Goal: Task Accomplishment & Management: Manage account settings

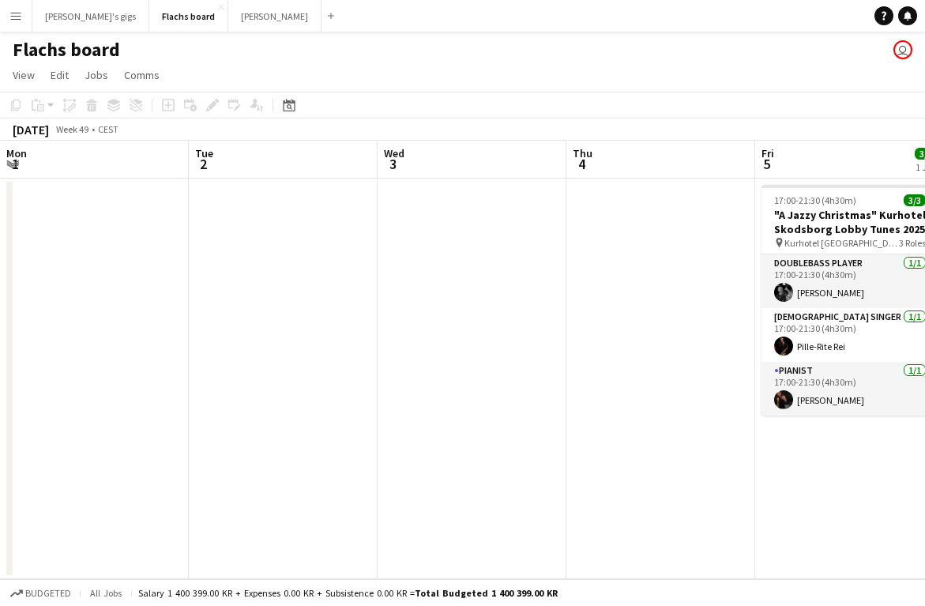
scroll to position [0, 573]
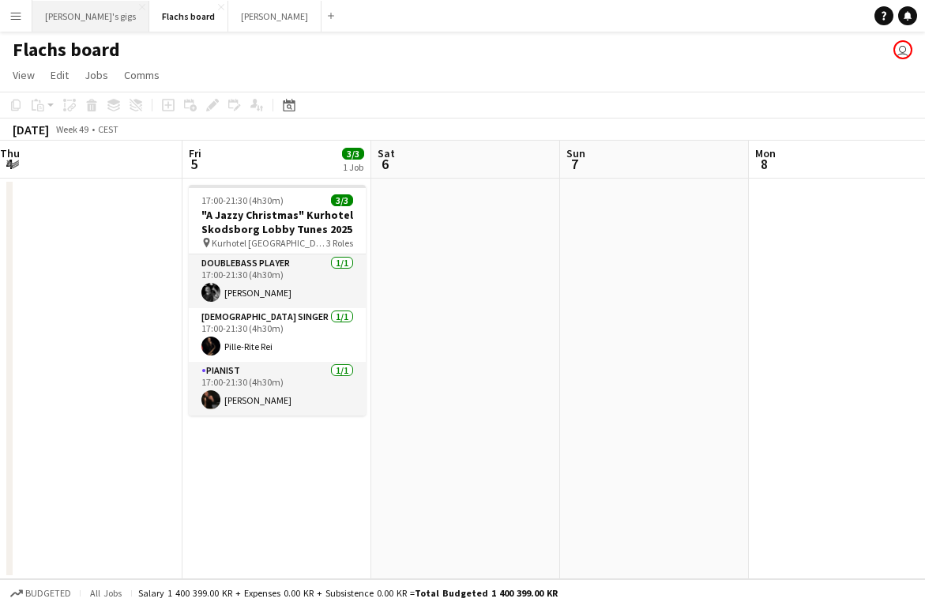
click at [71, 28] on button "[PERSON_NAME]'s gigs Close" at bounding box center [90, 16] width 117 height 31
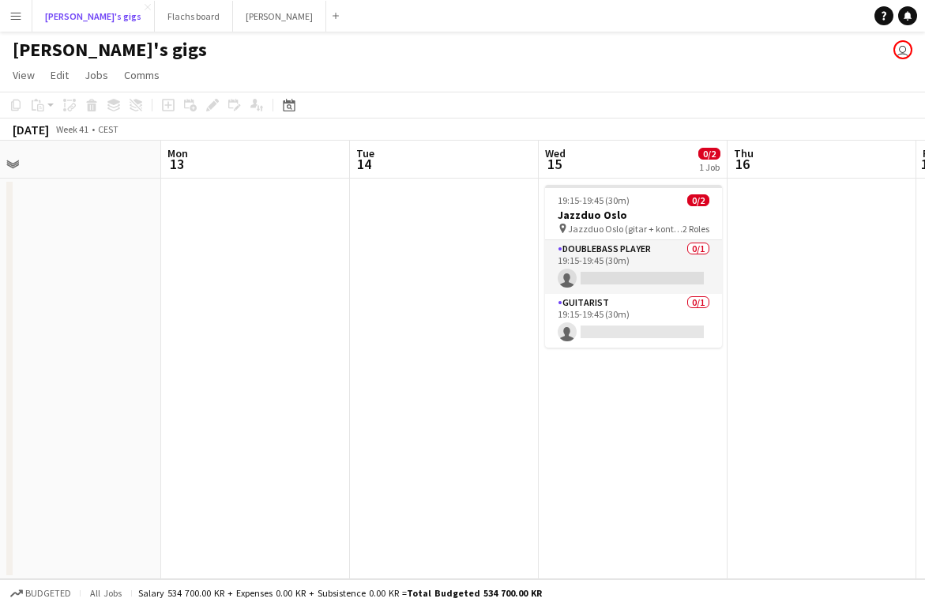
scroll to position [0, 499]
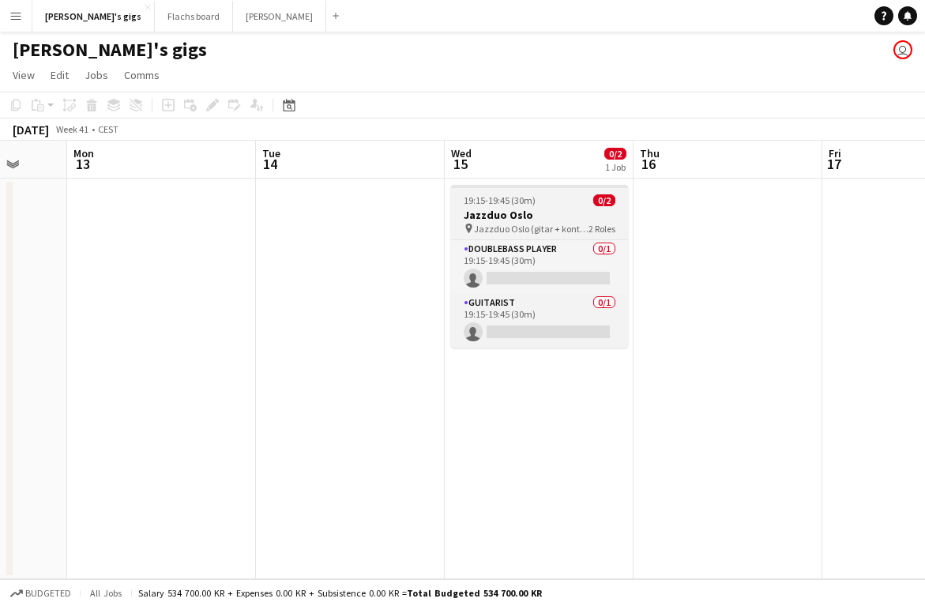
click at [507, 209] on h3 "Jazzduo Oslo" at bounding box center [539, 215] width 177 height 14
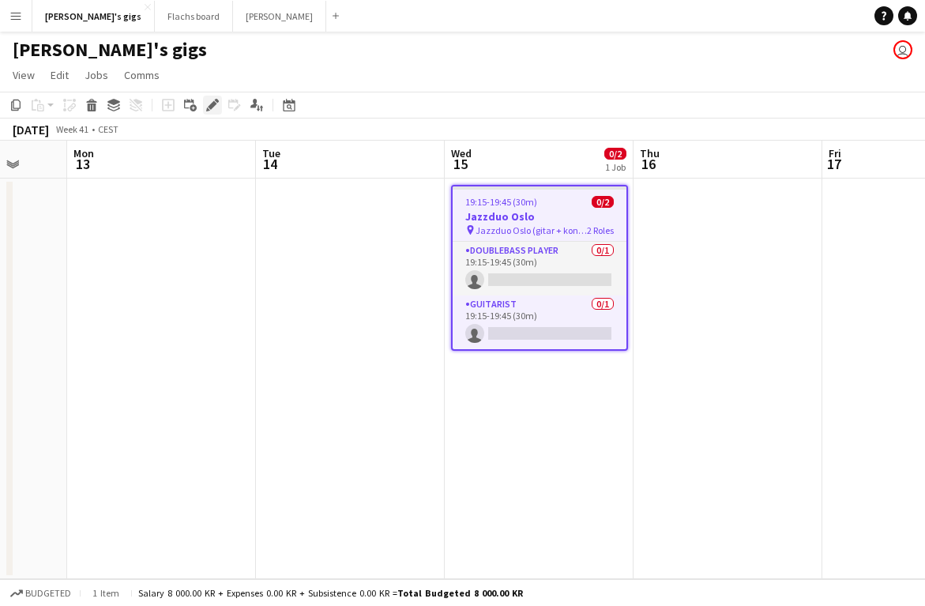
click at [211, 108] on icon at bounding box center [212, 105] width 9 height 9
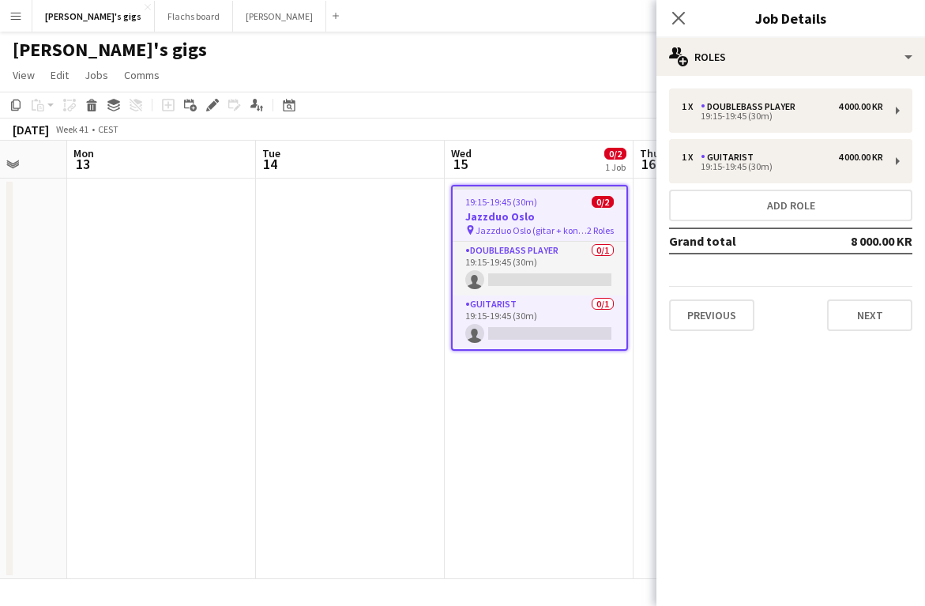
click at [450, 466] on app-date-cell "19:15-19:45 (30m) 0/2 Jazzduo Oslo pin Jazzduo Oslo (gitar + kontrabass) 2 Role…" at bounding box center [539, 379] width 189 height 401
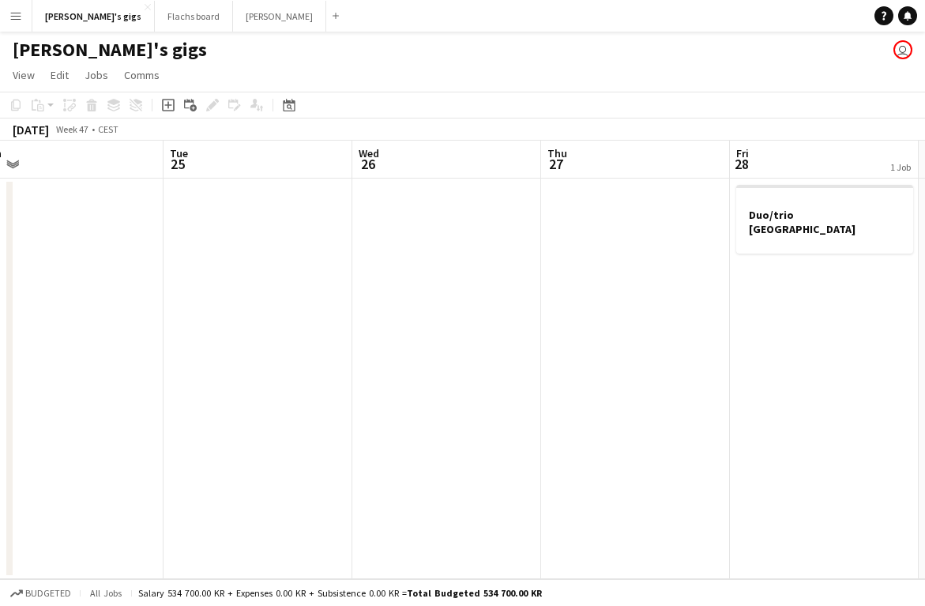
scroll to position [0, 542]
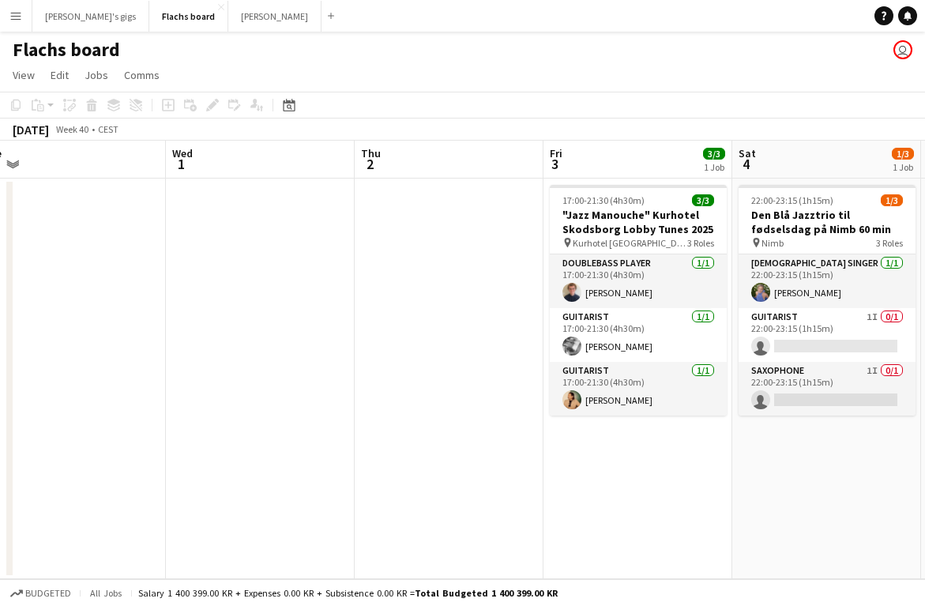
scroll to position [0, 399]
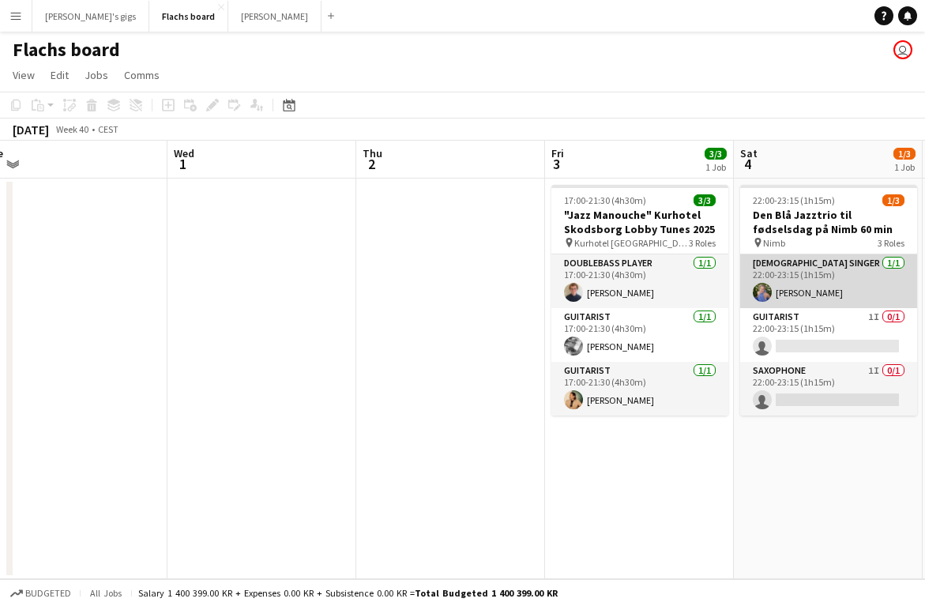
click at [816, 288] on app-card-role "[DEMOGRAPHIC_DATA] Singer [DATE] 22:00-23:15 (1h15m) [PERSON_NAME]" at bounding box center [828, 281] width 177 height 54
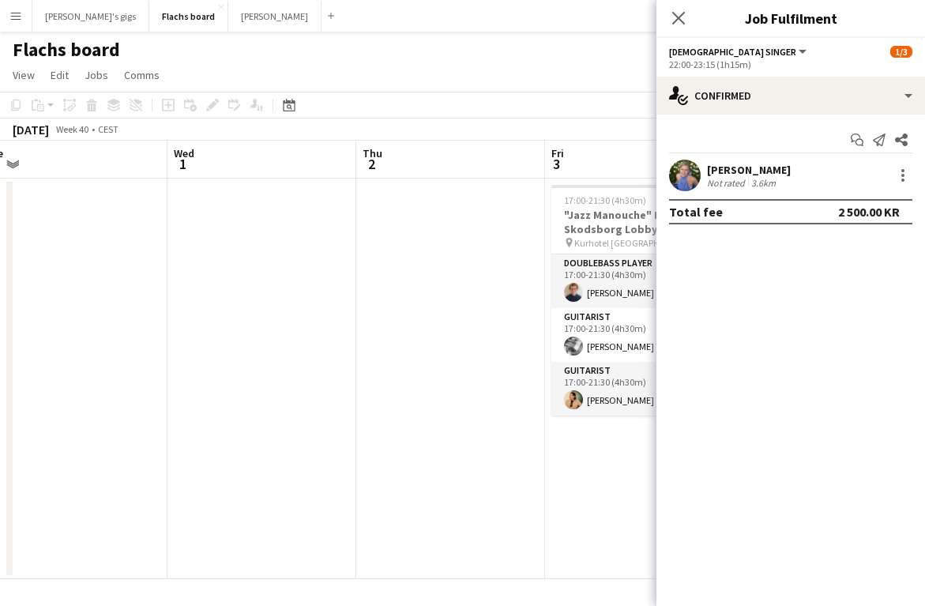
click at [451, 359] on app-date-cell at bounding box center [450, 379] width 189 height 401
